Goal: Information Seeking & Learning: Learn about a topic

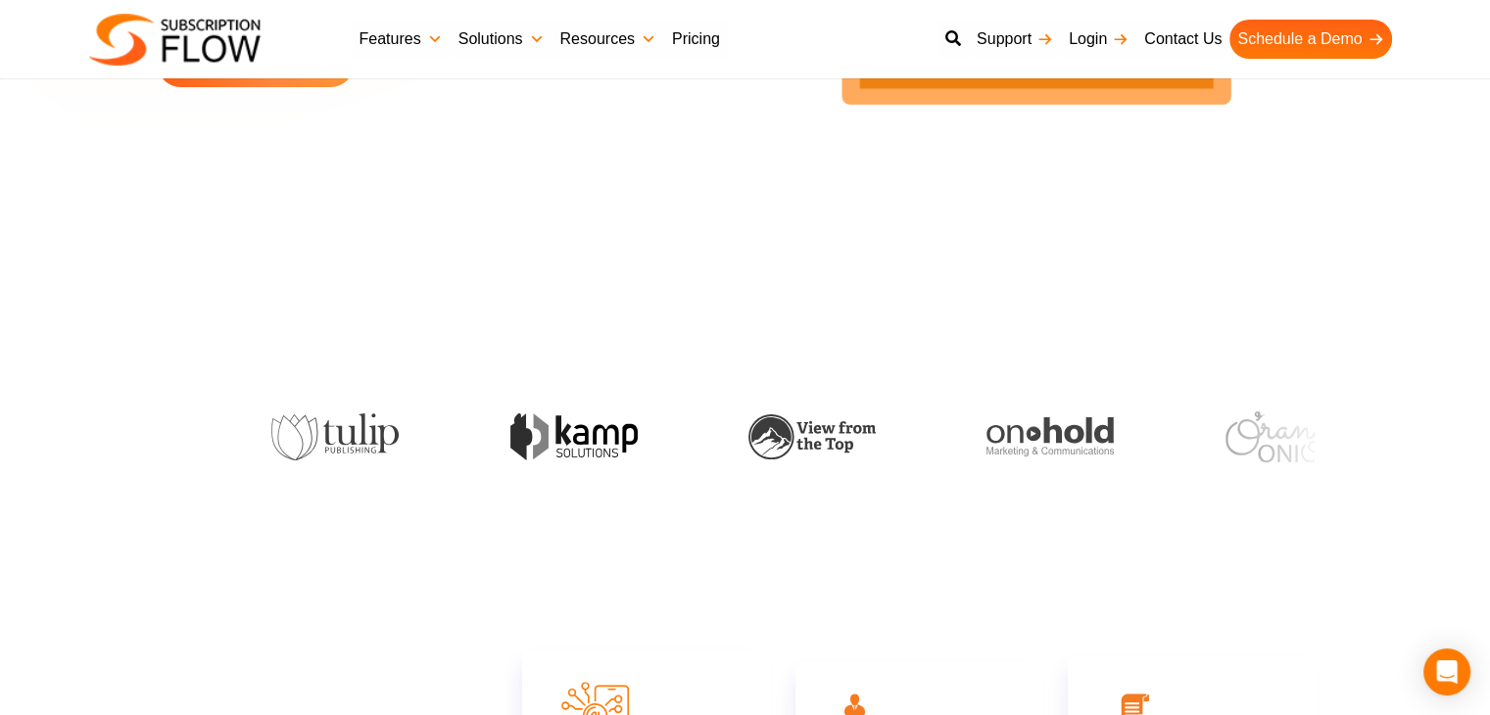
scroll to position [392, 0]
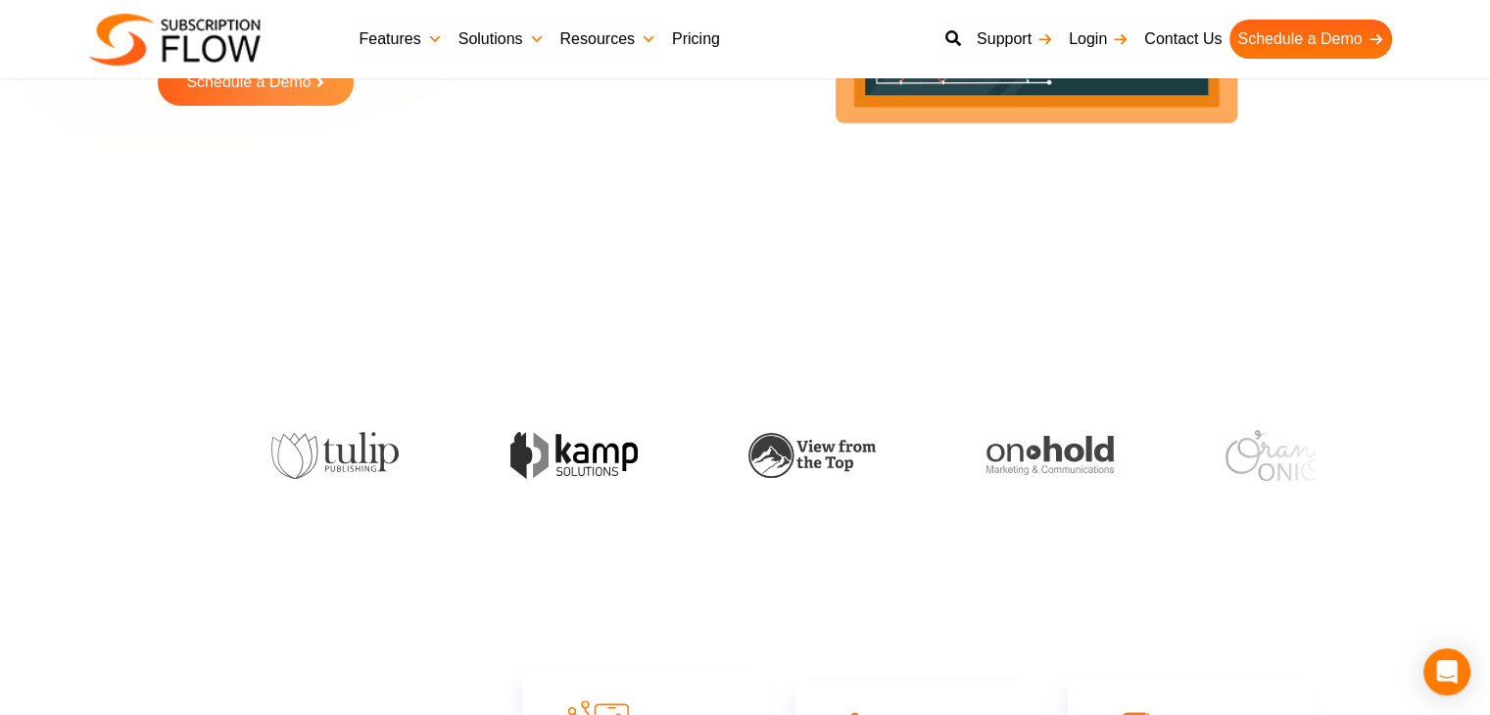
click at [720, 40] on link "Pricing" at bounding box center [696, 39] width 64 height 39
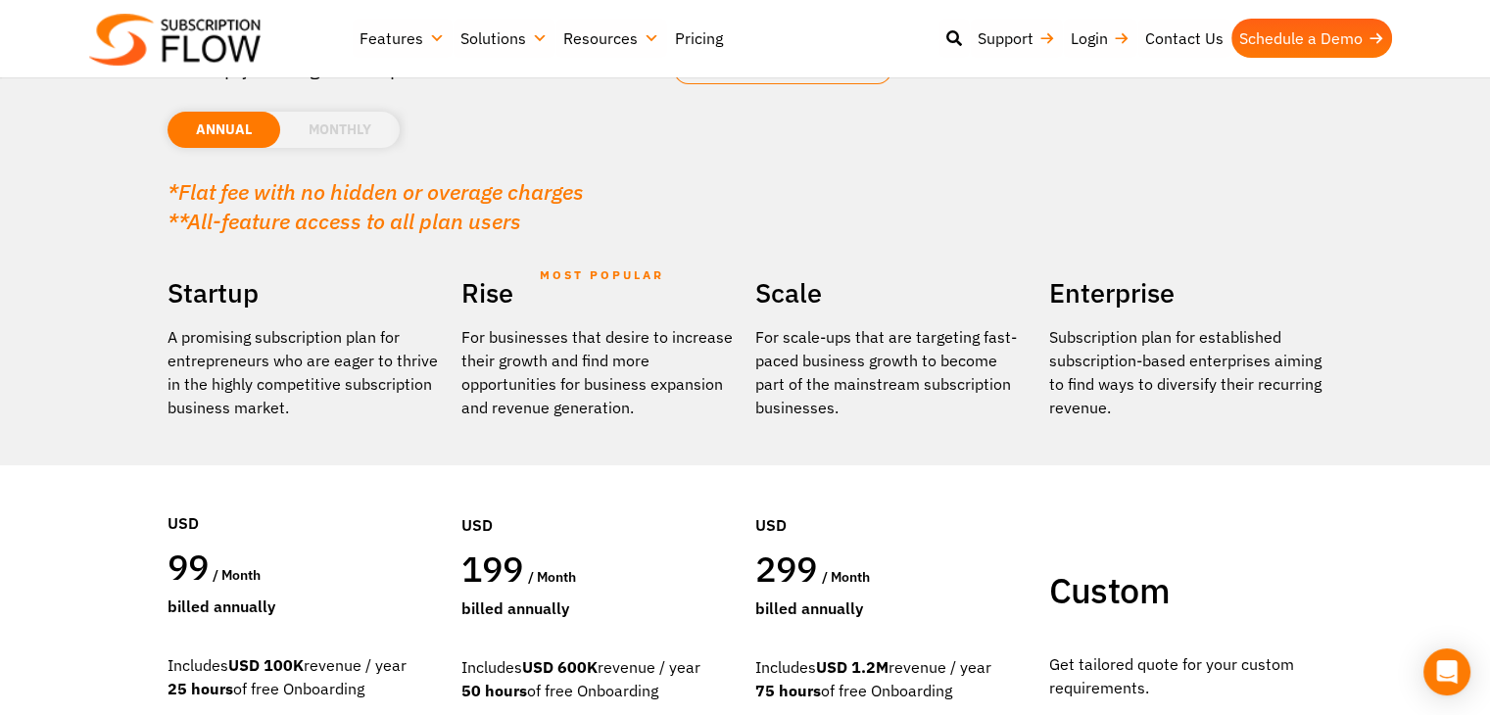
click at [1388, 493] on section "Find a plan that's right for you Or simply leverage the expertise of our consul…" at bounding box center [745, 346] width 1490 height 1084
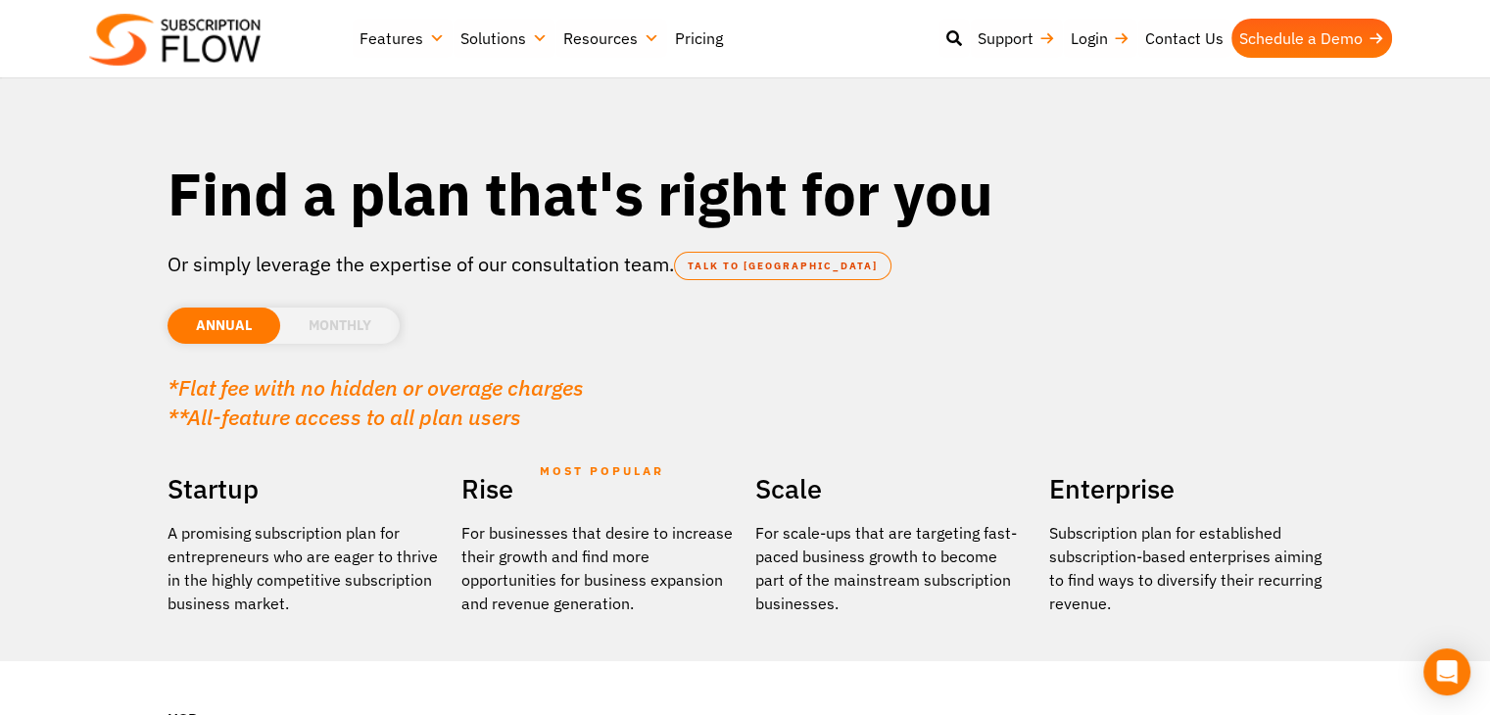
click at [348, 338] on li "MONTHLY" at bounding box center [340, 326] width 120 height 36
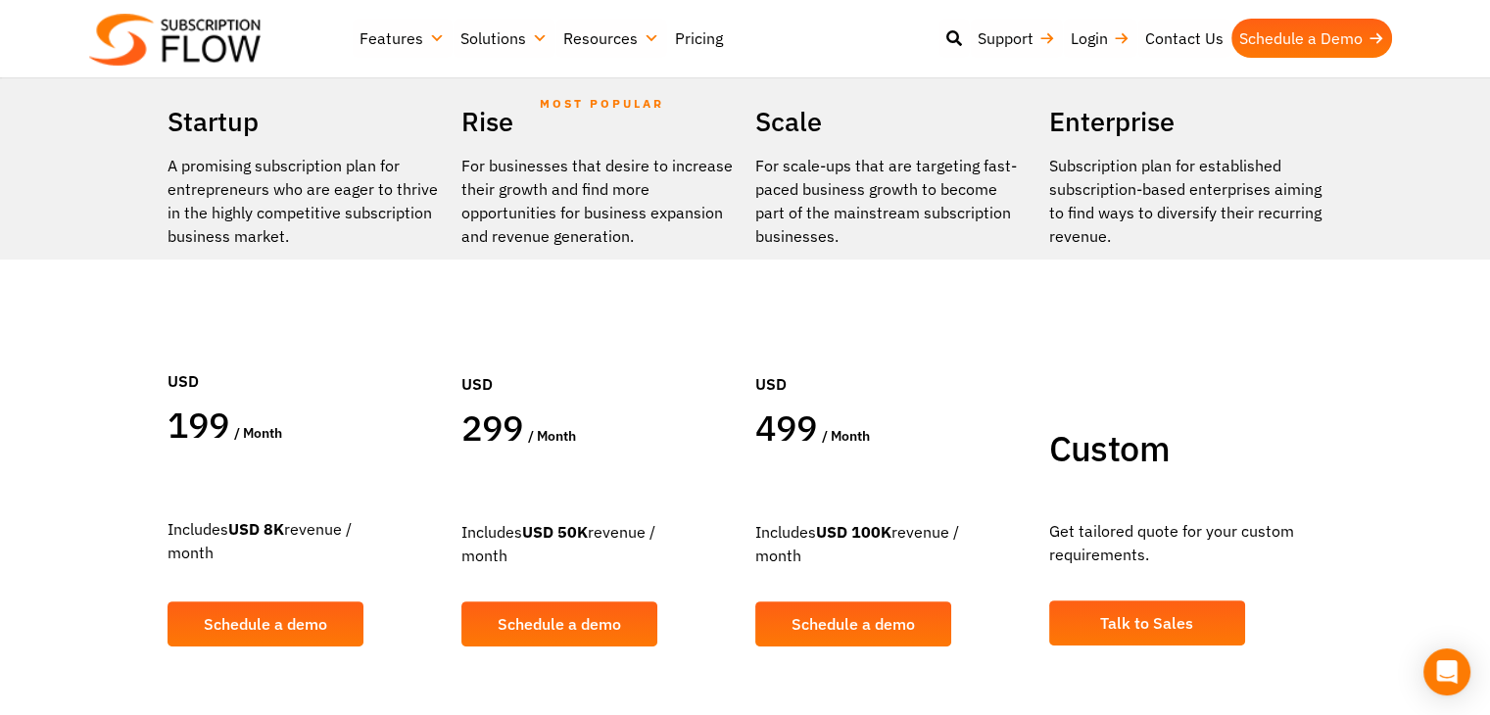
scroll to position [98, 0]
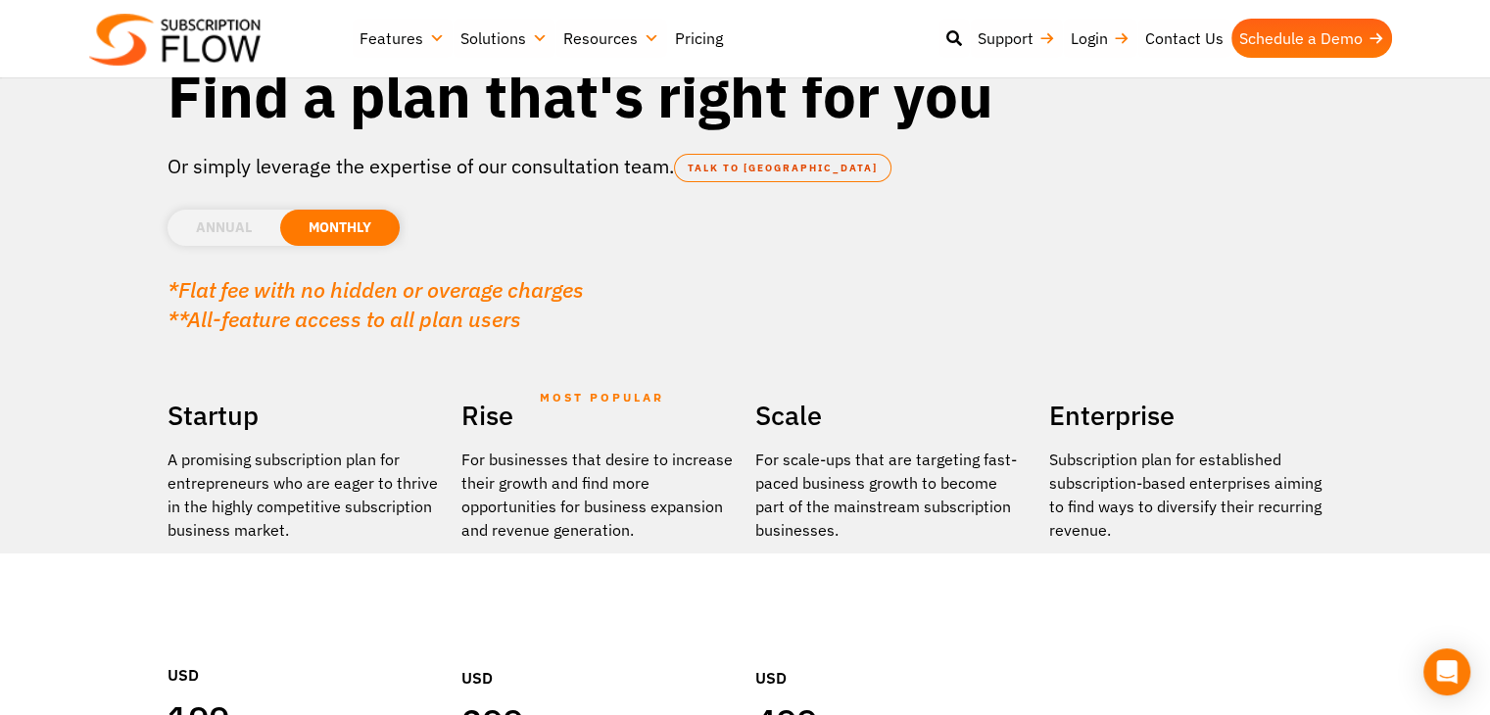
click at [243, 231] on li "ANNUAL" at bounding box center [224, 228] width 113 height 36
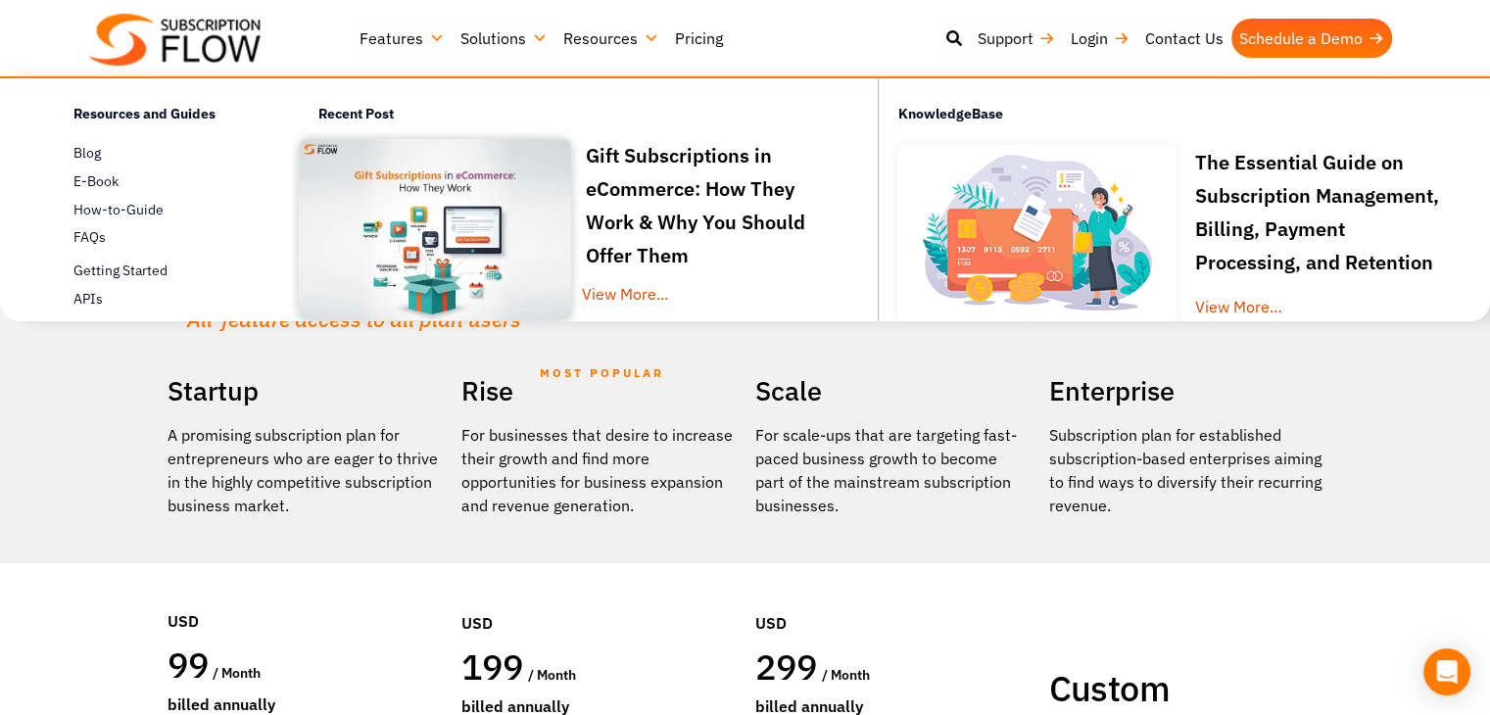
click at [575, 33] on link "Resources" at bounding box center [611, 38] width 112 height 39
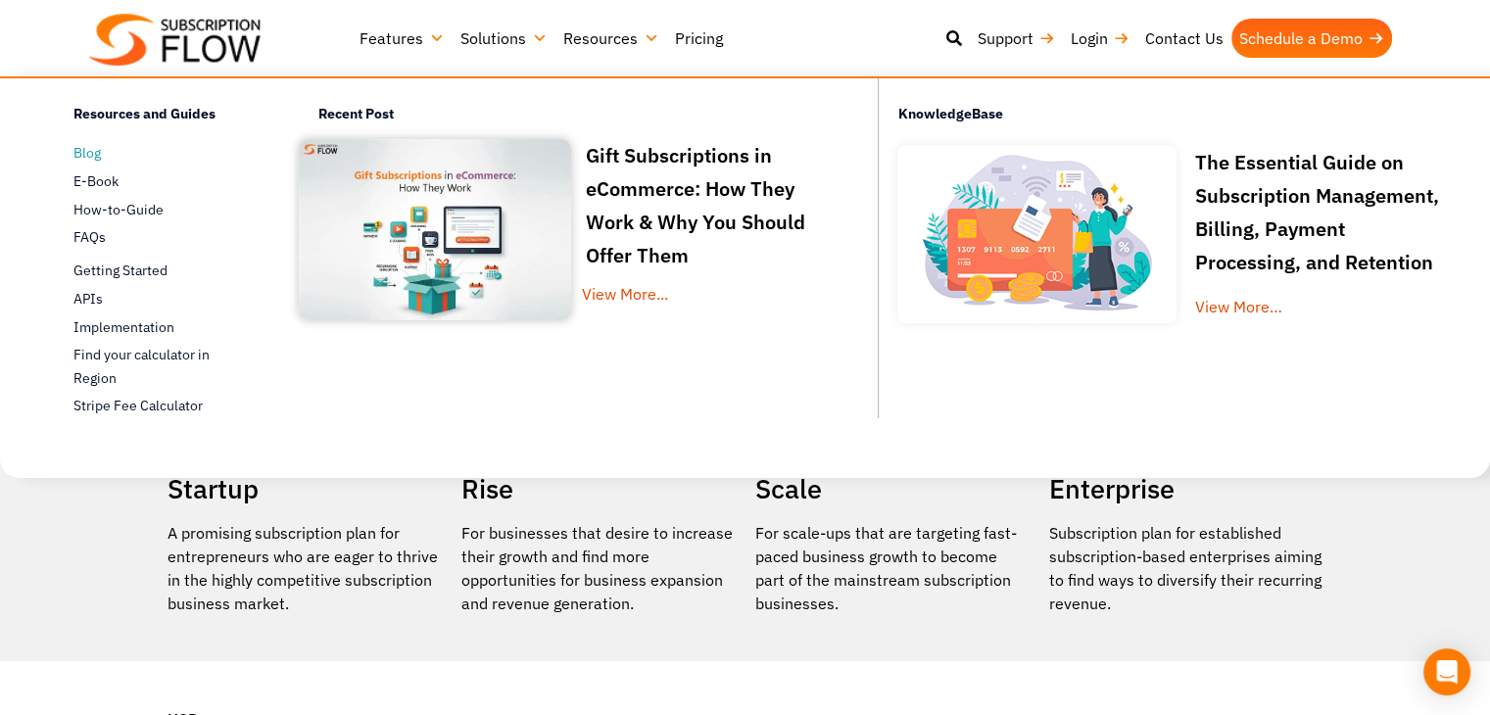
click at [90, 154] on span "Blog" at bounding box center [86, 153] width 27 height 21
